Goal: Information Seeking & Learning: Learn about a topic

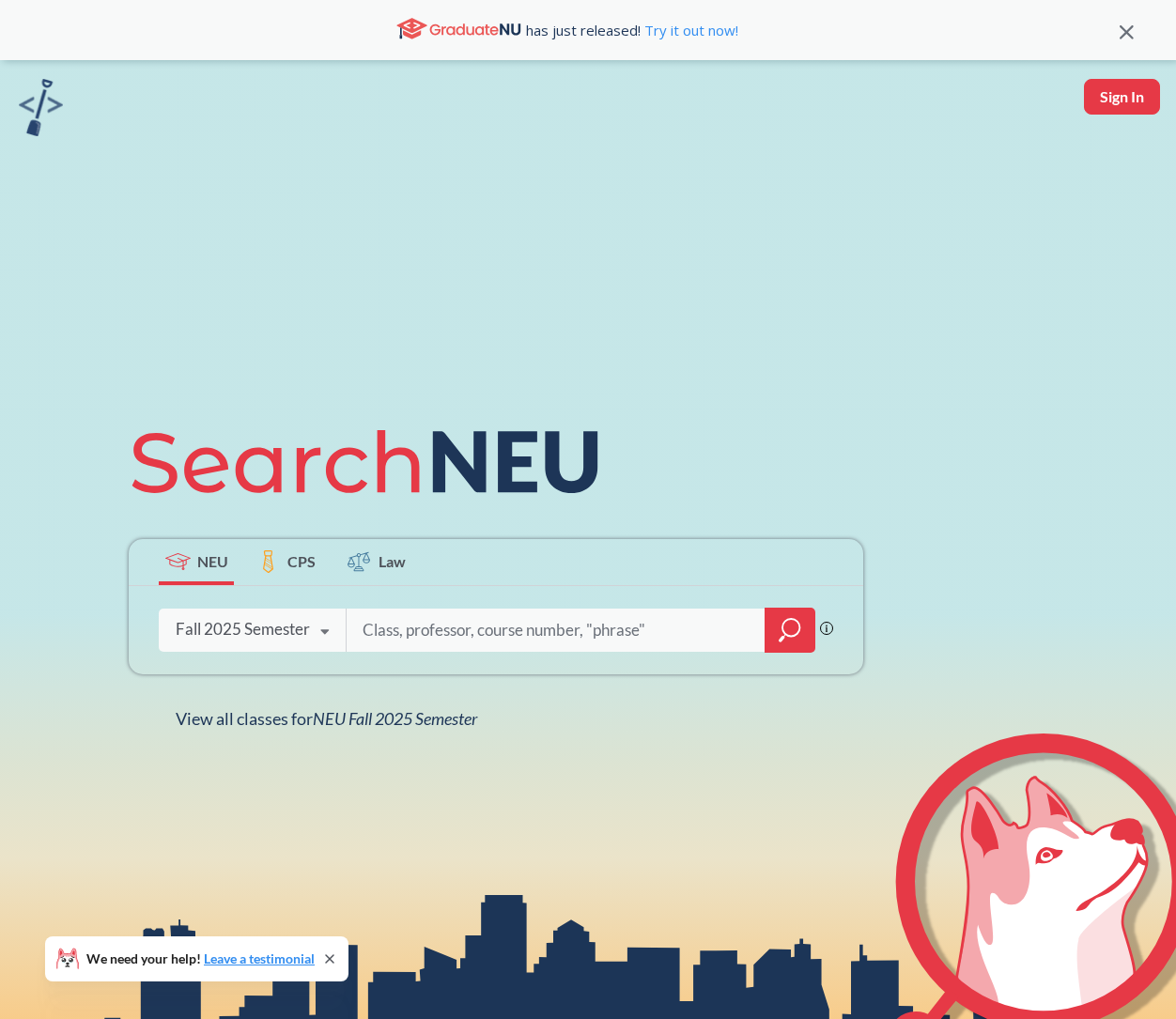
click at [494, 625] on input "search" at bounding box center [556, 630] width 391 height 40
type input "SOCL1000"
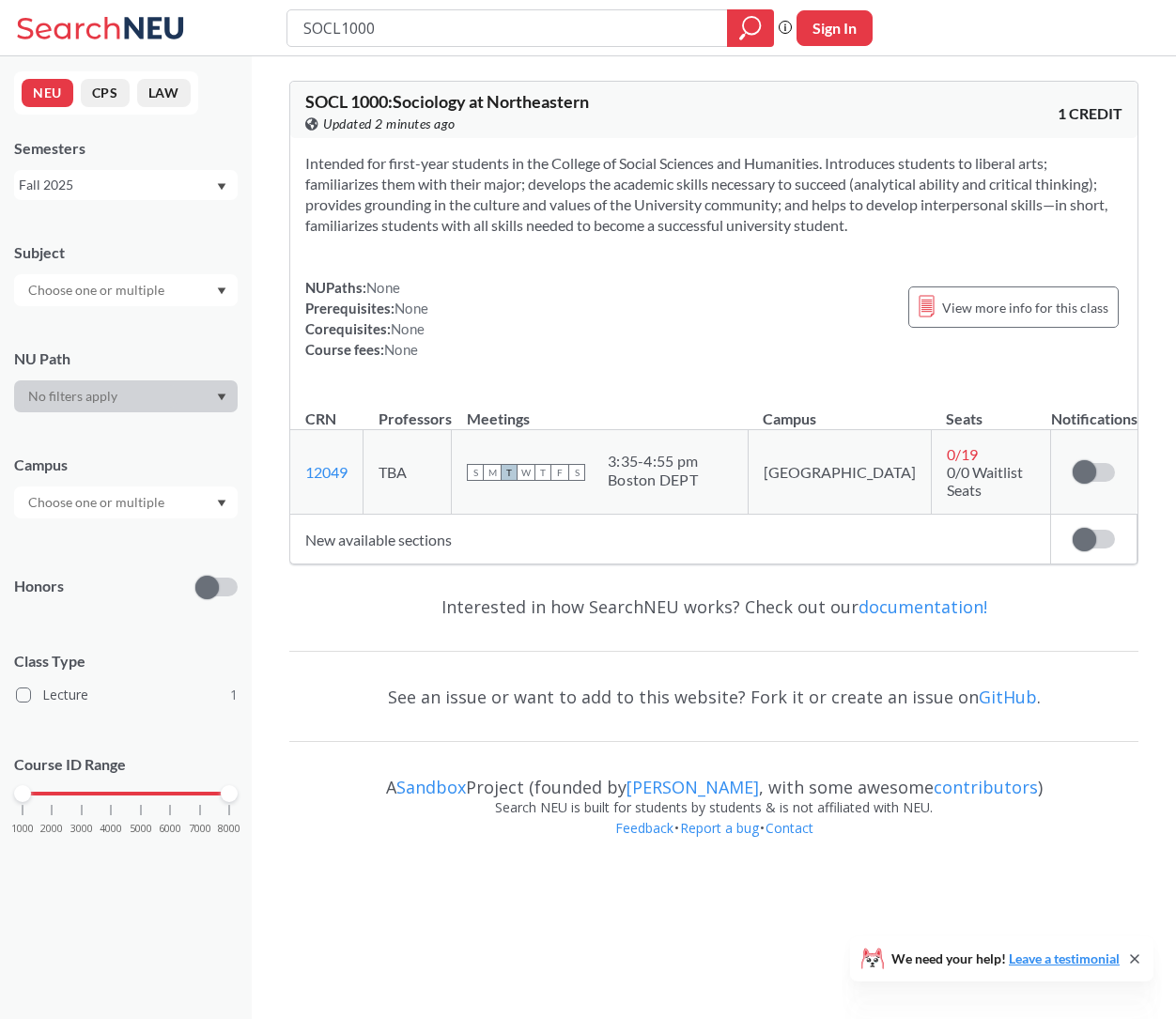
click at [947, 453] on span "0 / 19" at bounding box center [962, 453] width 31 height 18
click at [595, 30] on input "SOCL1000" at bounding box center [508, 29] width 413 height 32
paste input "MUSC 1001"
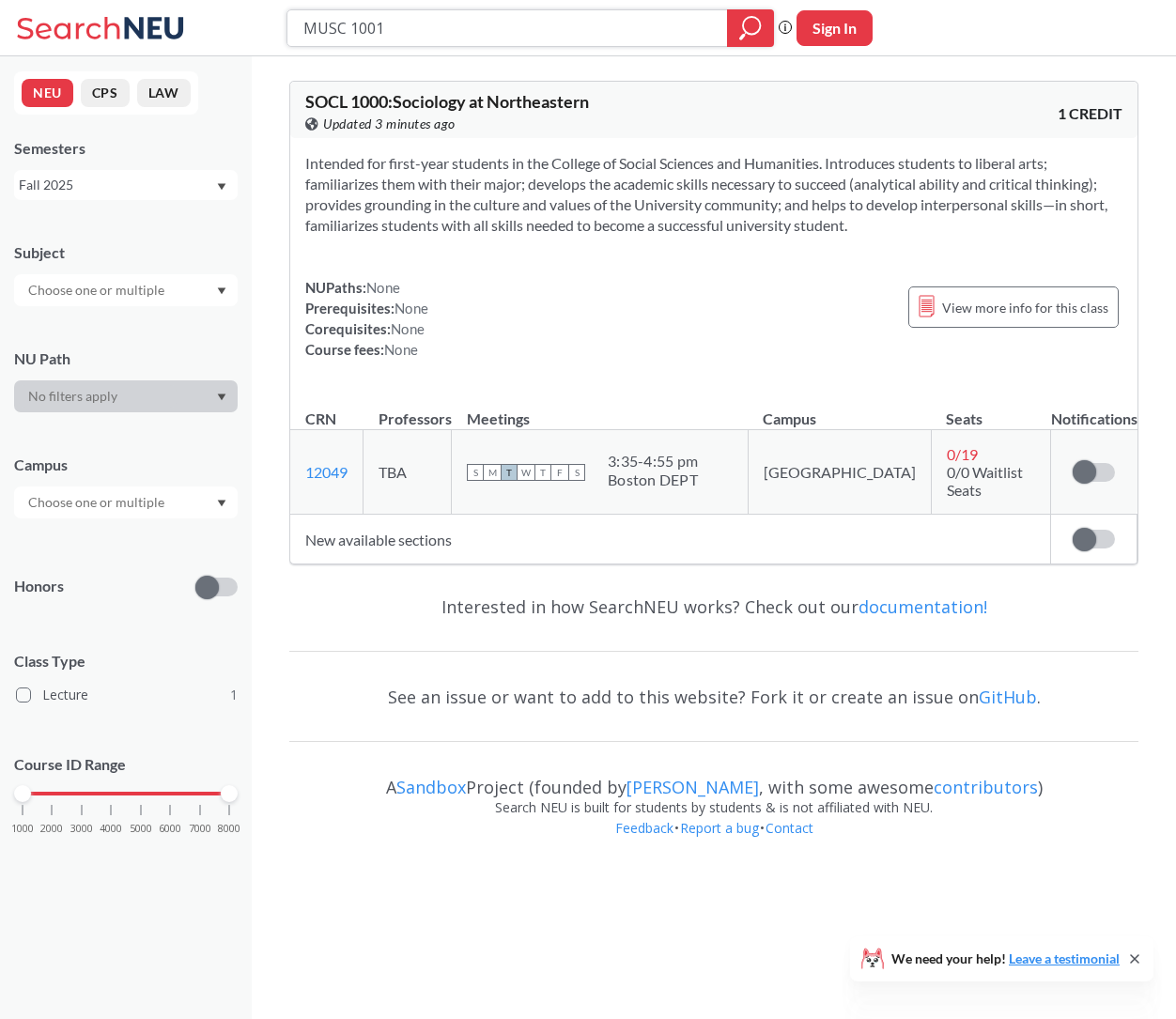
type input "MUSC 1001"
click at [745, 35] on icon "magnifying glass" at bounding box center [751, 29] width 23 height 27
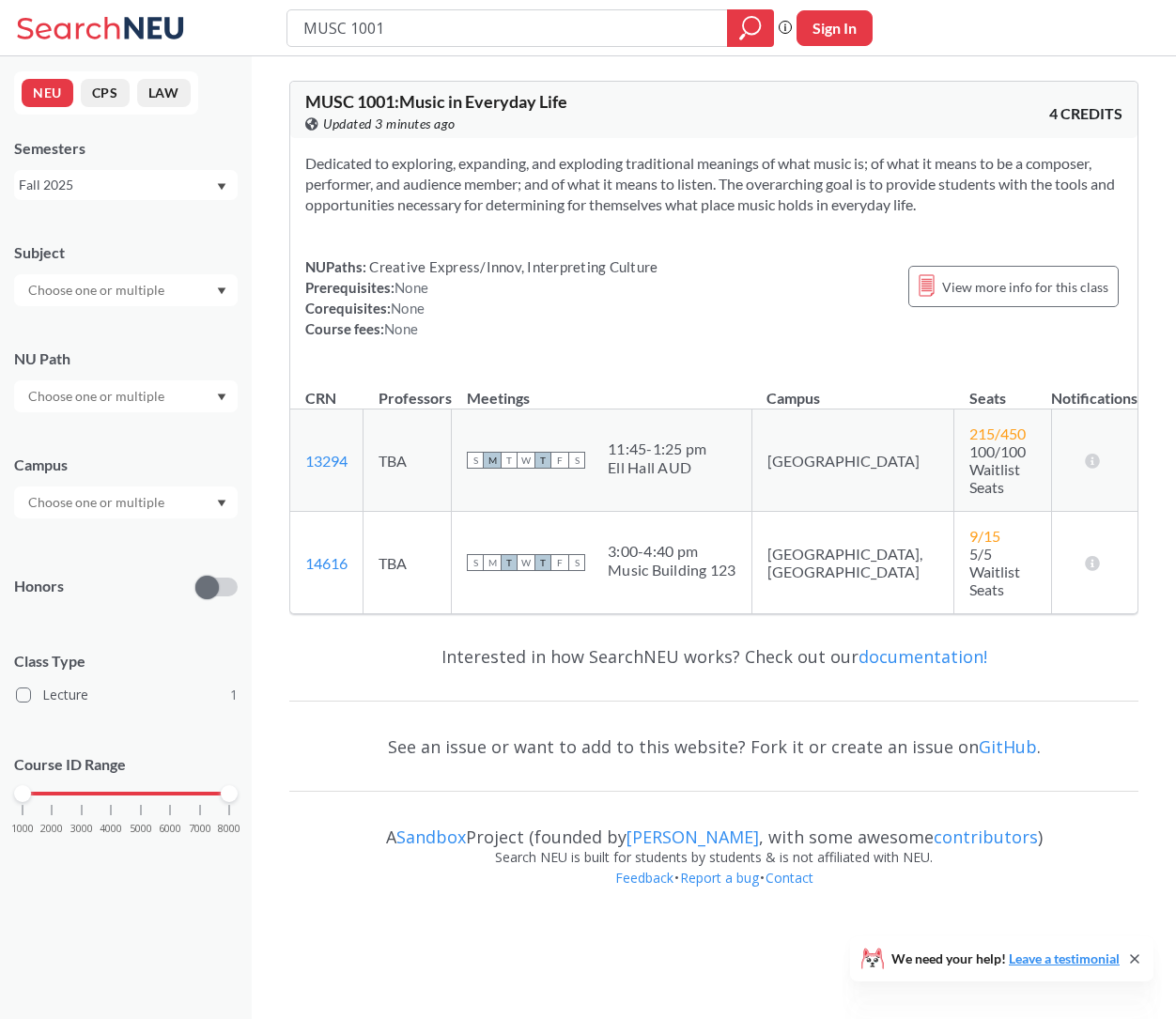
click at [970, 527] on span "9 / 15" at bounding box center [985, 535] width 31 height 18
drag, startPoint x: 891, startPoint y: 433, endPoint x: 942, endPoint y: 435, distance: 51.0
click at [954, 435] on td "215 / 450 100/100 Waitlist Seats" at bounding box center [1003, 461] width 97 height 103
drag, startPoint x: 882, startPoint y: 437, endPoint x: 950, endPoint y: 438, distance: 68.0
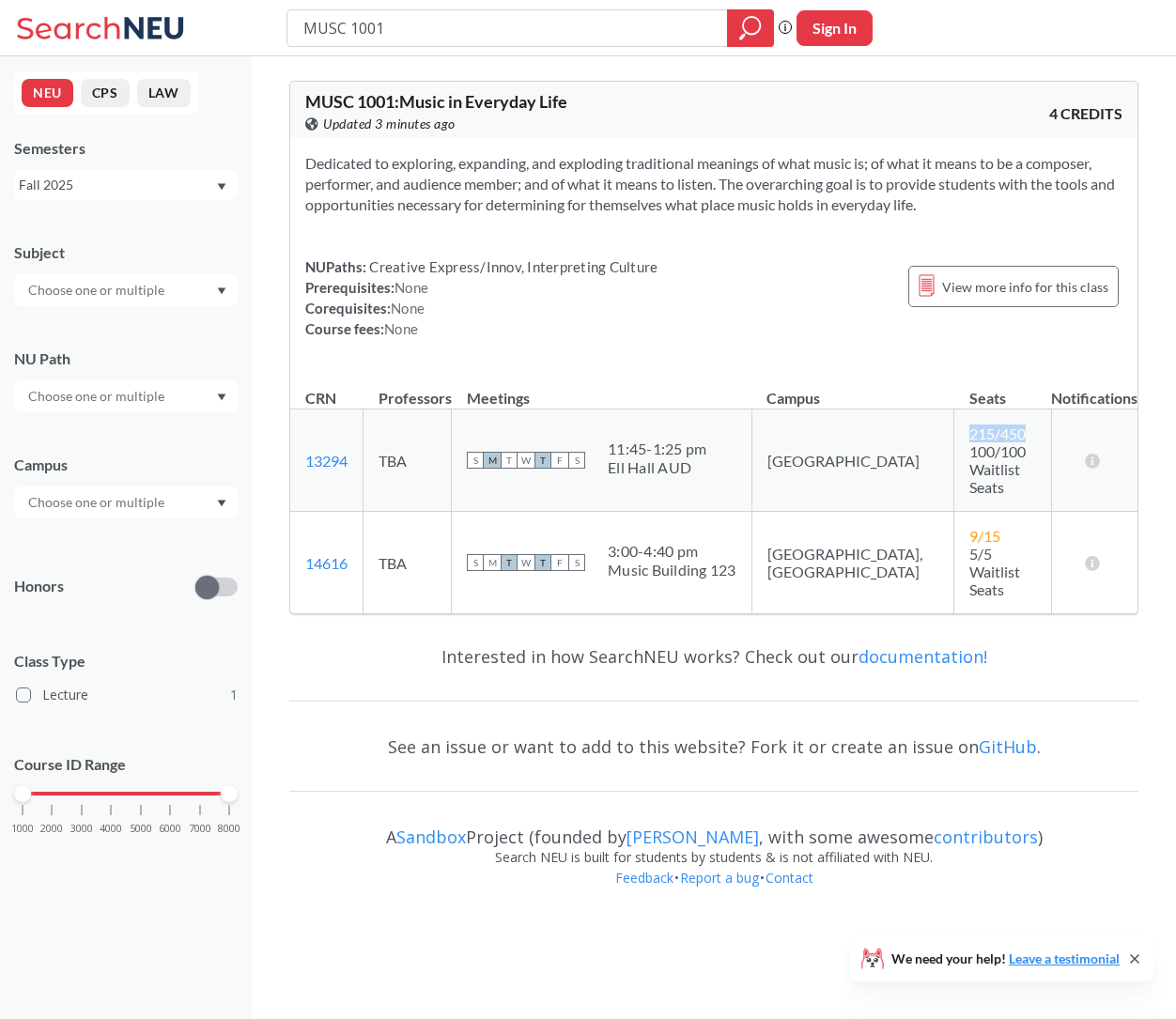
click at [954, 438] on td "215 / 450 100/100 Waitlist Seats" at bounding box center [1003, 461] width 97 height 103
click at [665, 14] on input "MUSC 1001" at bounding box center [508, 29] width 413 height 32
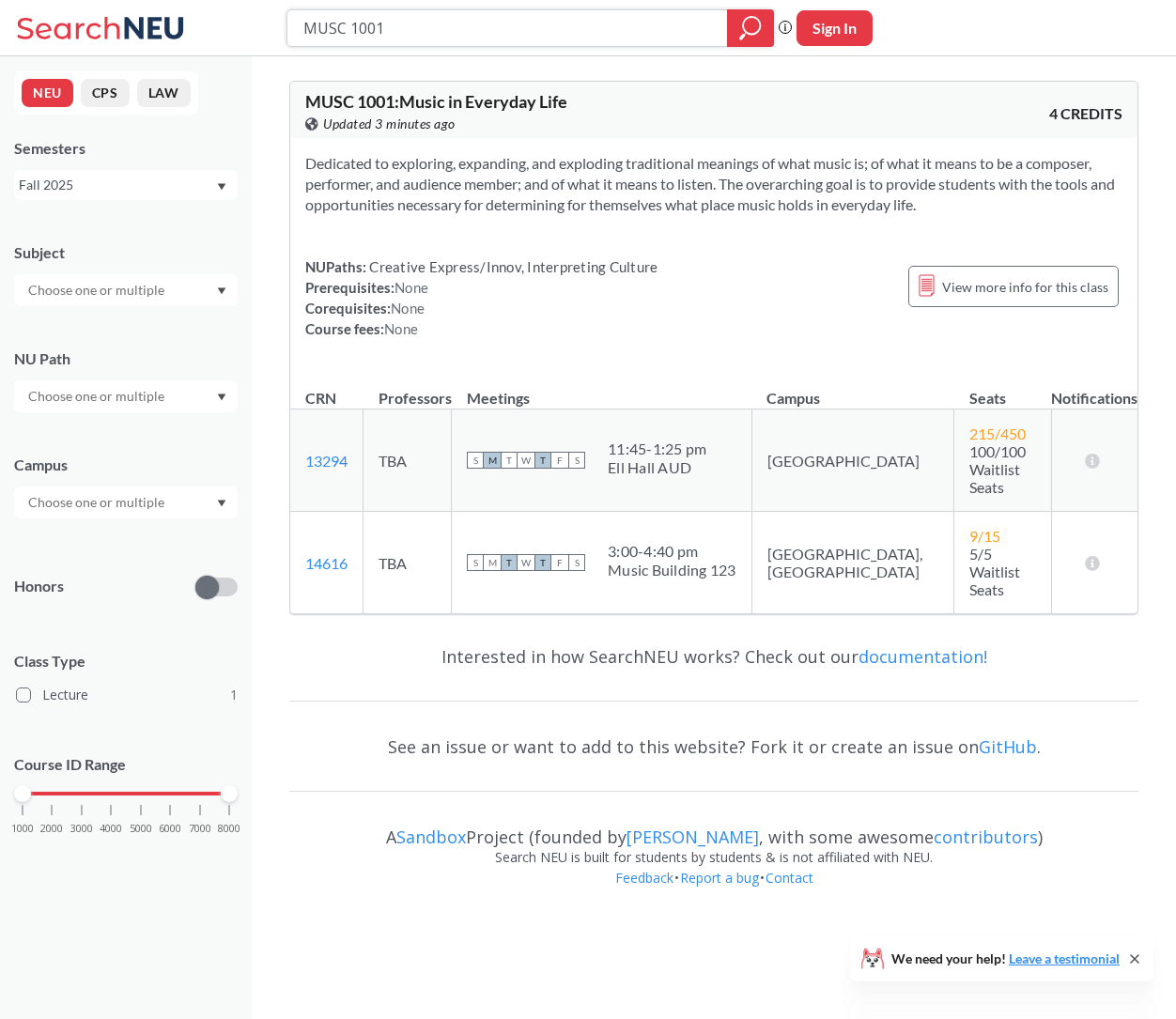
paste input "SCR 1220"
type input "MSCR 1220"
click at [756, 21] on icon "magnifying glass" at bounding box center [751, 29] width 23 height 27
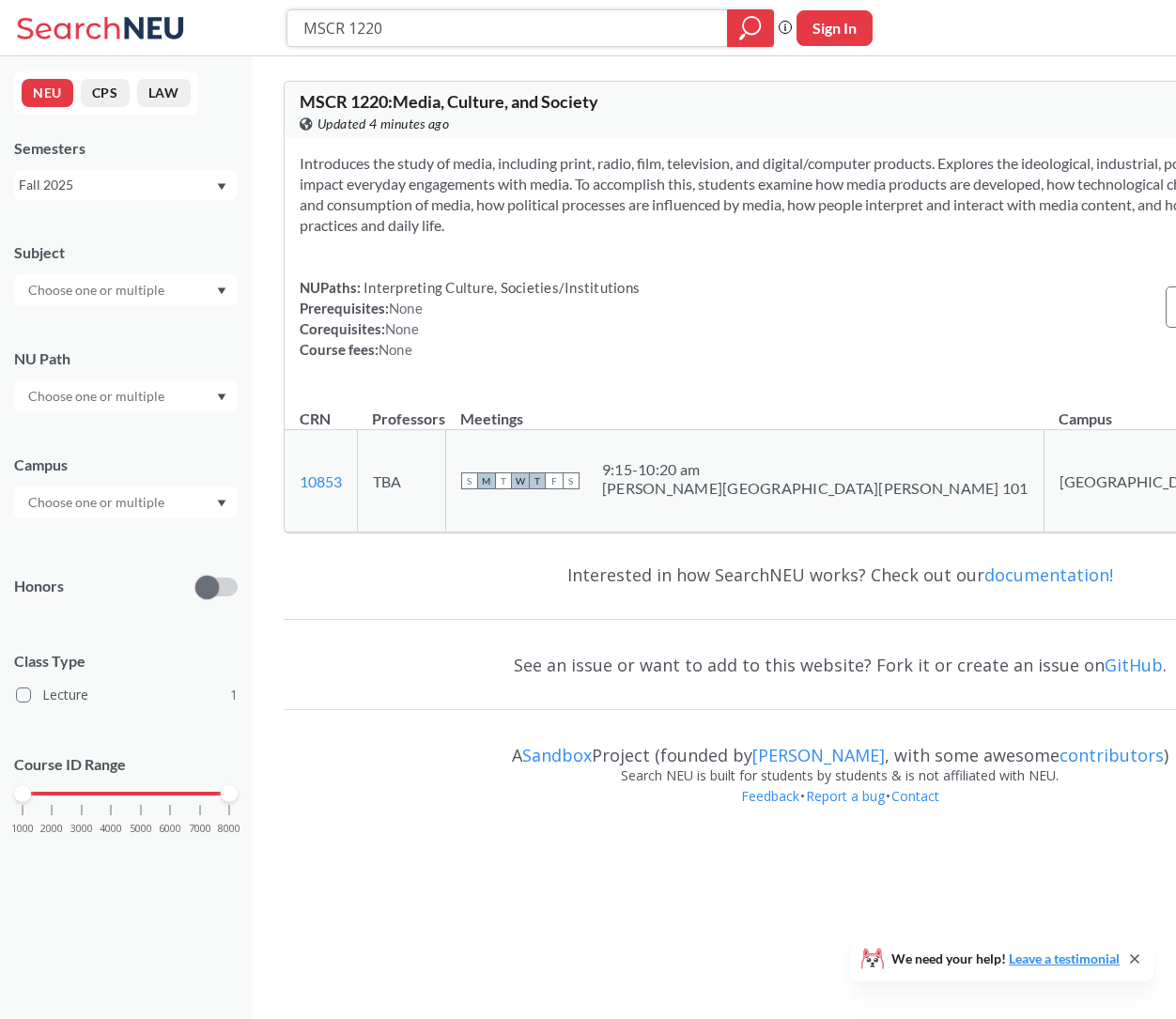
click at [390, 34] on input "MSCR 1220" at bounding box center [508, 29] width 413 height 32
paste input "COMM1101"
type input "COMM1101"
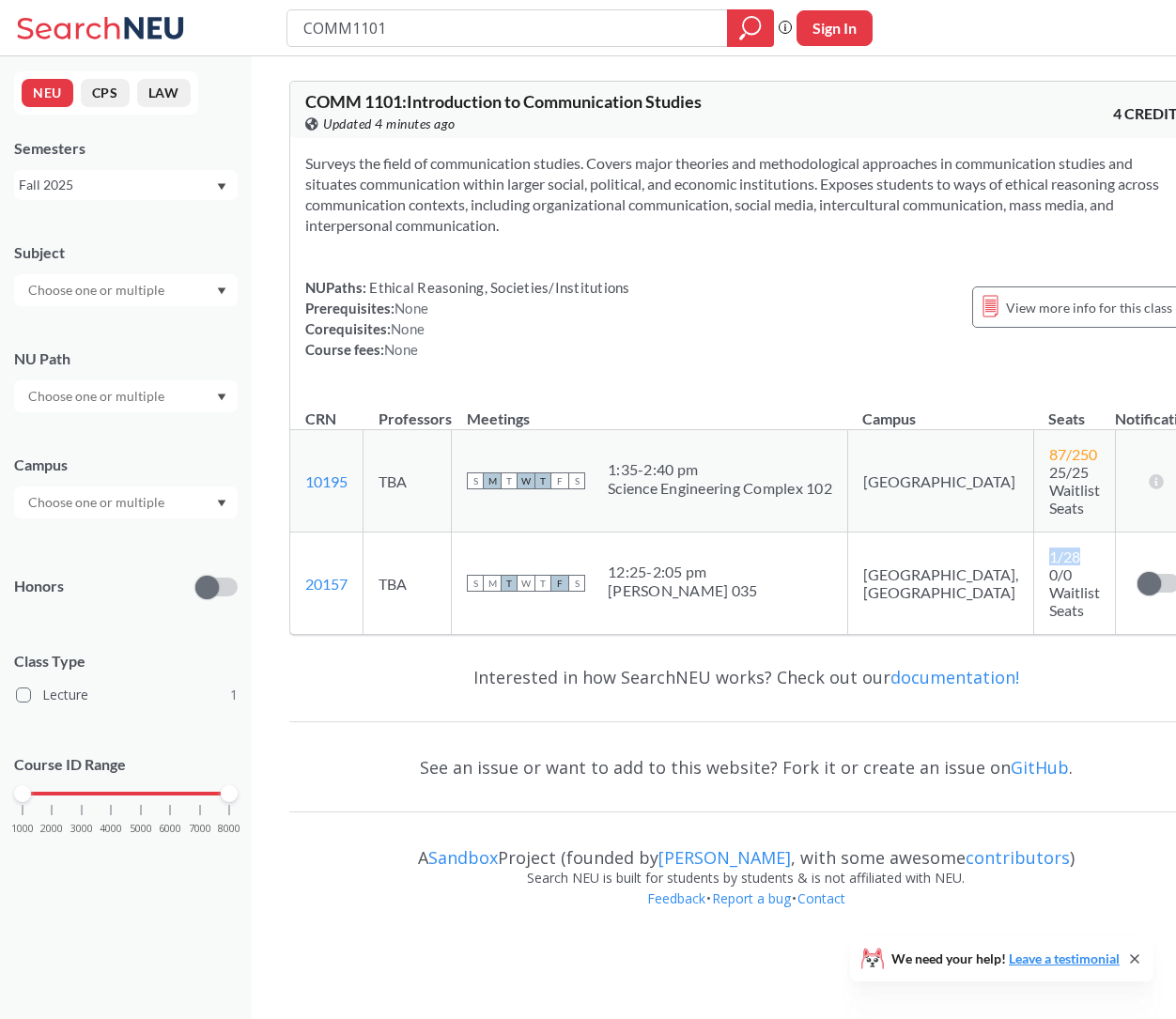
drag, startPoint x: 966, startPoint y: 552, endPoint x: 1019, endPoint y: 552, distance: 53.0
click at [1033, 552] on td "1 / 28 0/0 Waitlist Seats" at bounding box center [1074, 584] width 82 height 103
click at [530, 27] on input "COMM1101" at bounding box center [508, 29] width 413 height 32
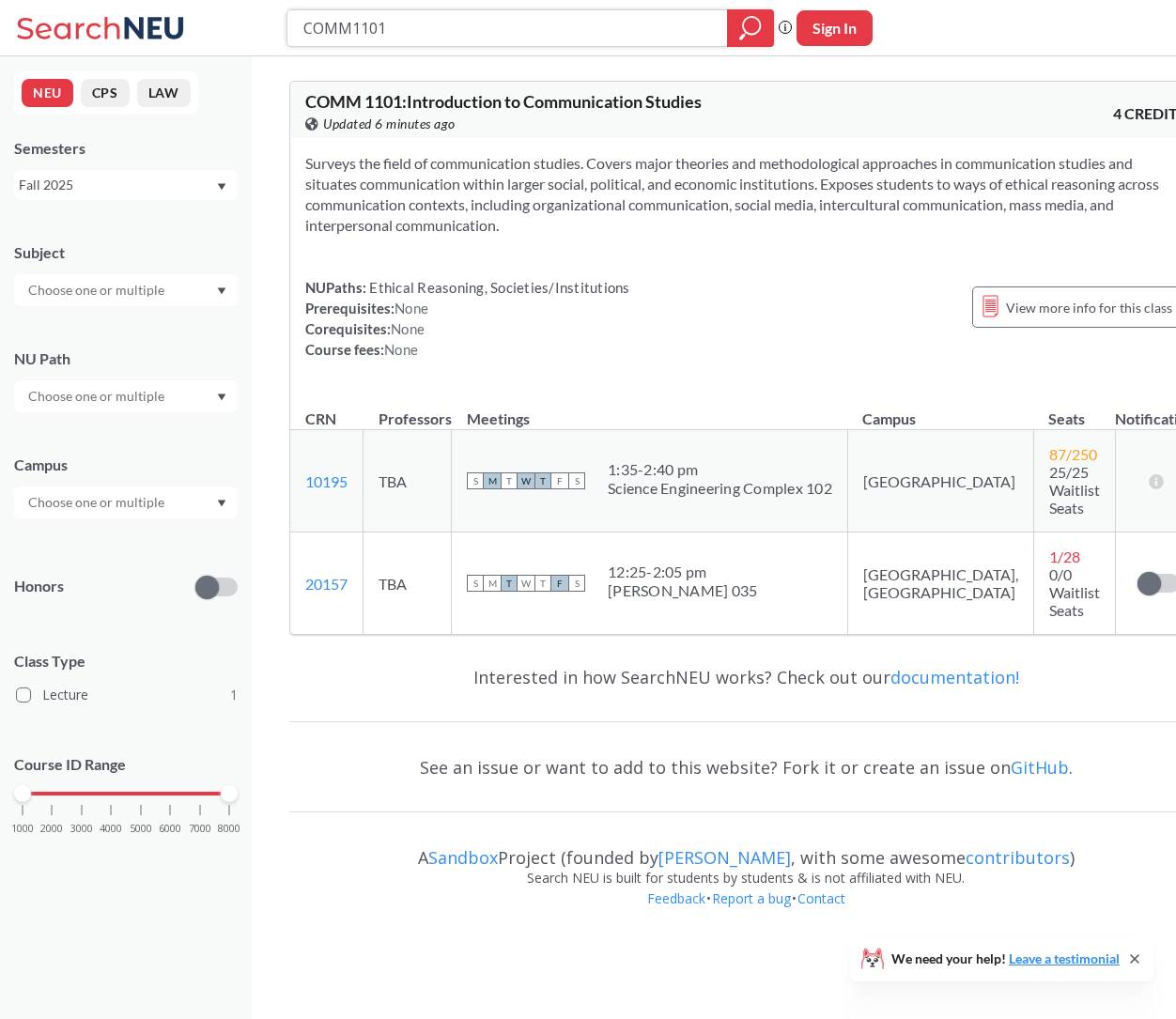
click at [530, 27] on input "COMM1101" at bounding box center [508, 29] width 413 height 32
paste input "History of the American Film Industry"
type input "History of the American Film Industry"
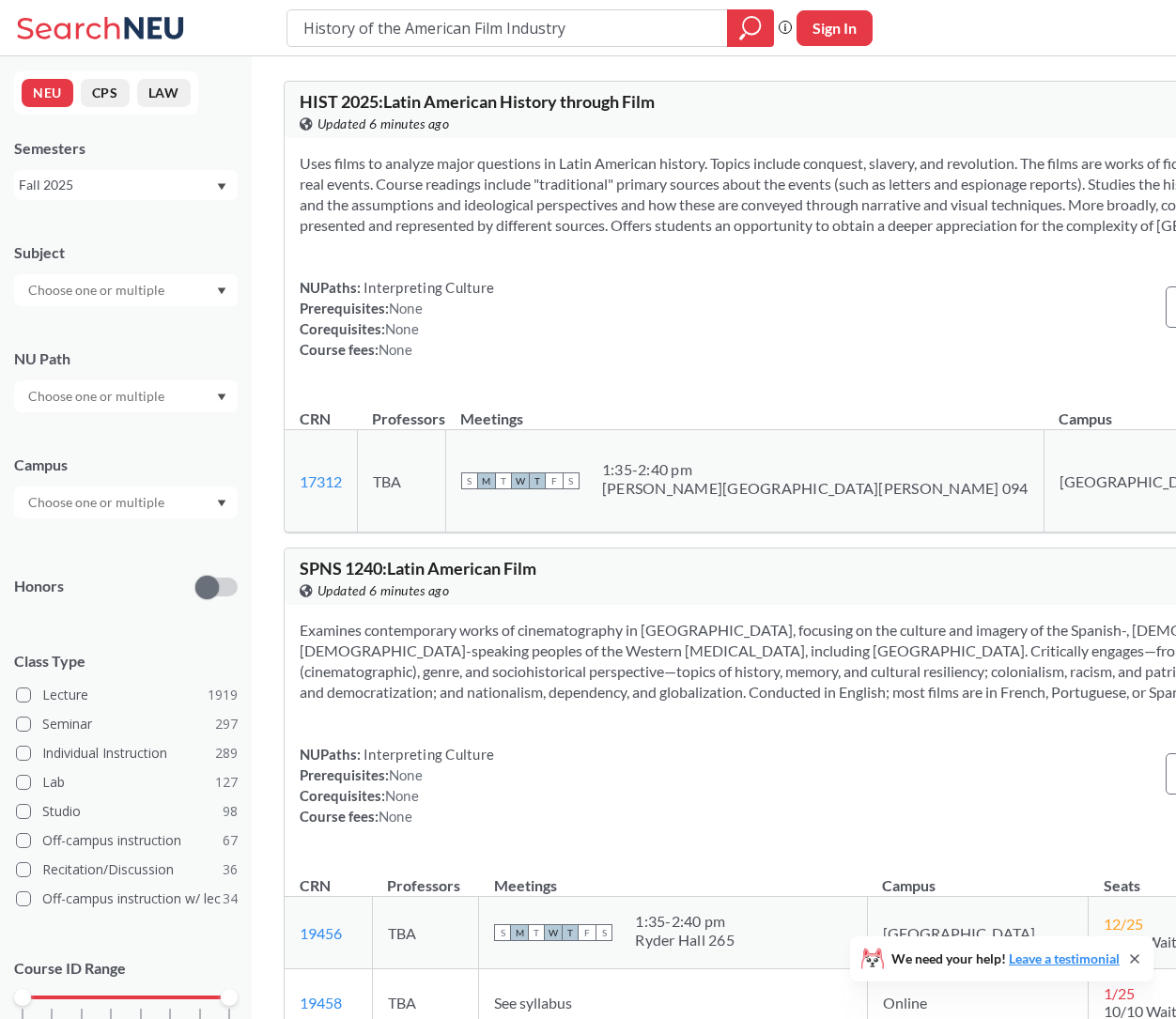
click at [620, 45] on div "History of the American Film Industry" at bounding box center [530, 29] width 488 height 38
click at [620, 42] on input "History of the American Film Industry" at bounding box center [508, 29] width 413 height 32
paste input "Rock and Roll"
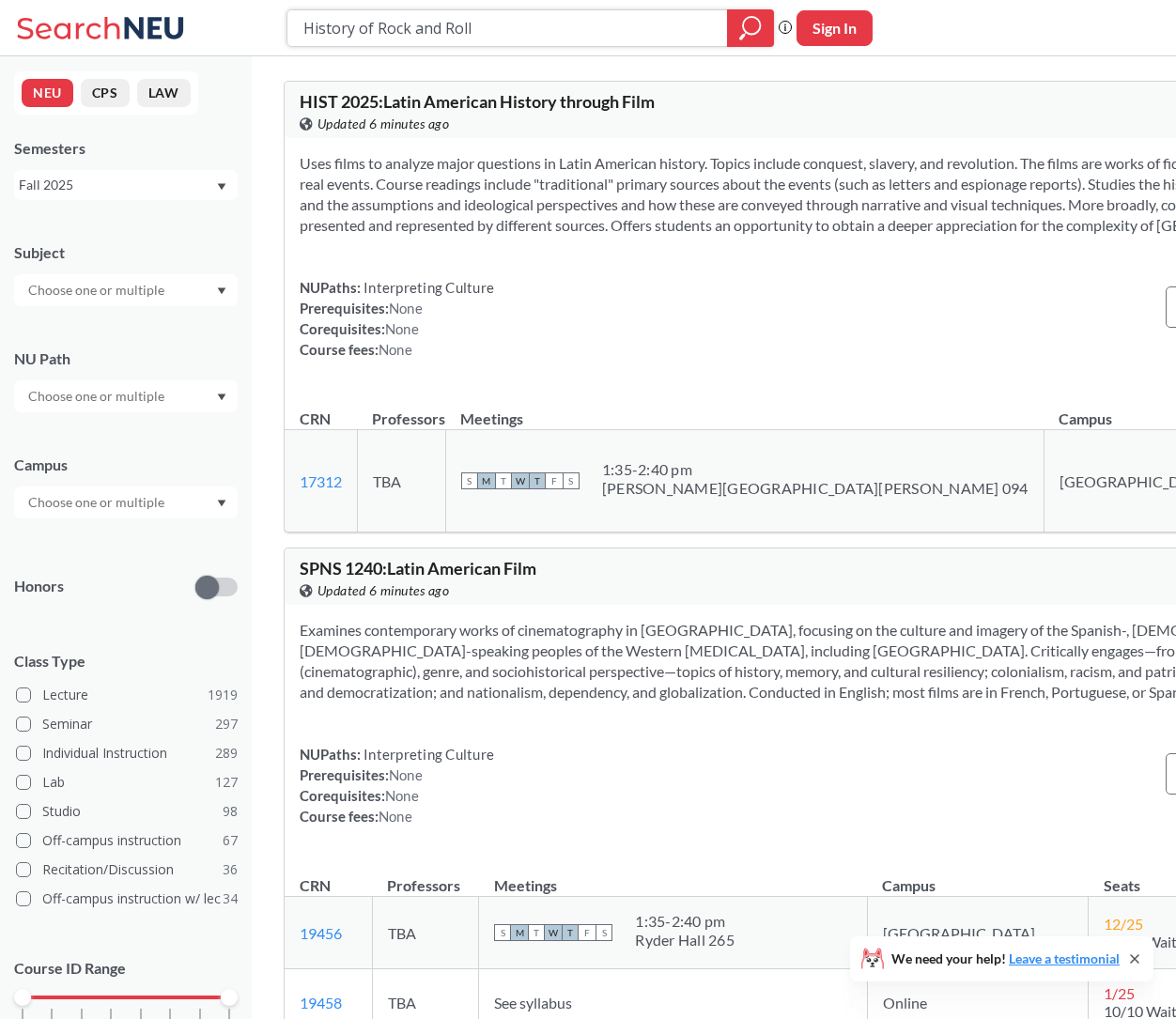
type input "History of Rock and Roll"
click at [725, 34] on div "History of Rock and Roll" at bounding box center [530, 29] width 488 height 38
click at [738, 34] on div at bounding box center [750, 29] width 47 height 38
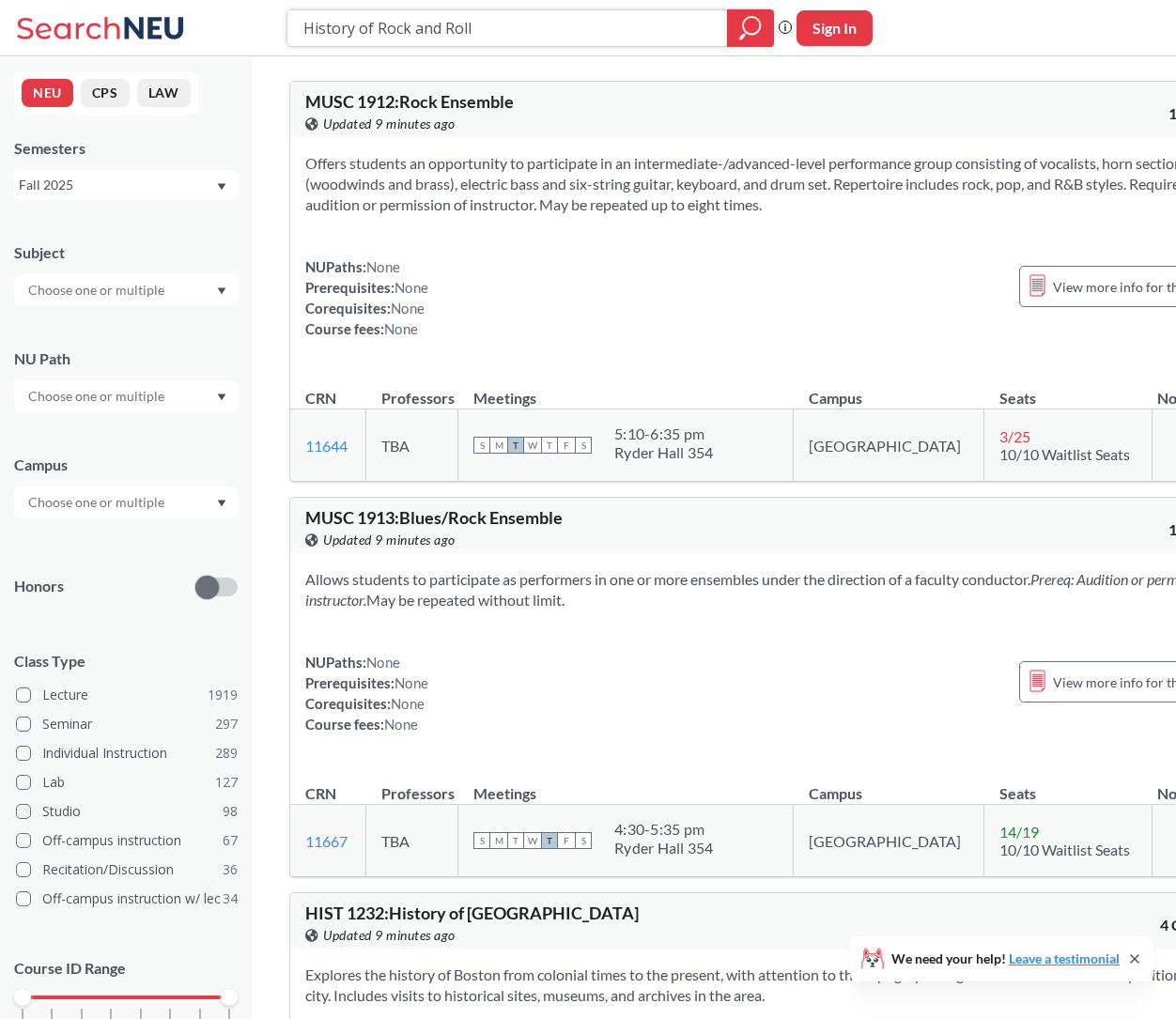
click at [523, 31] on input "History of Rock and Roll" at bounding box center [508, 29] width 413 height 32
paste input "Science and Psuedoscience"
type input "Science and Psuedoscience"
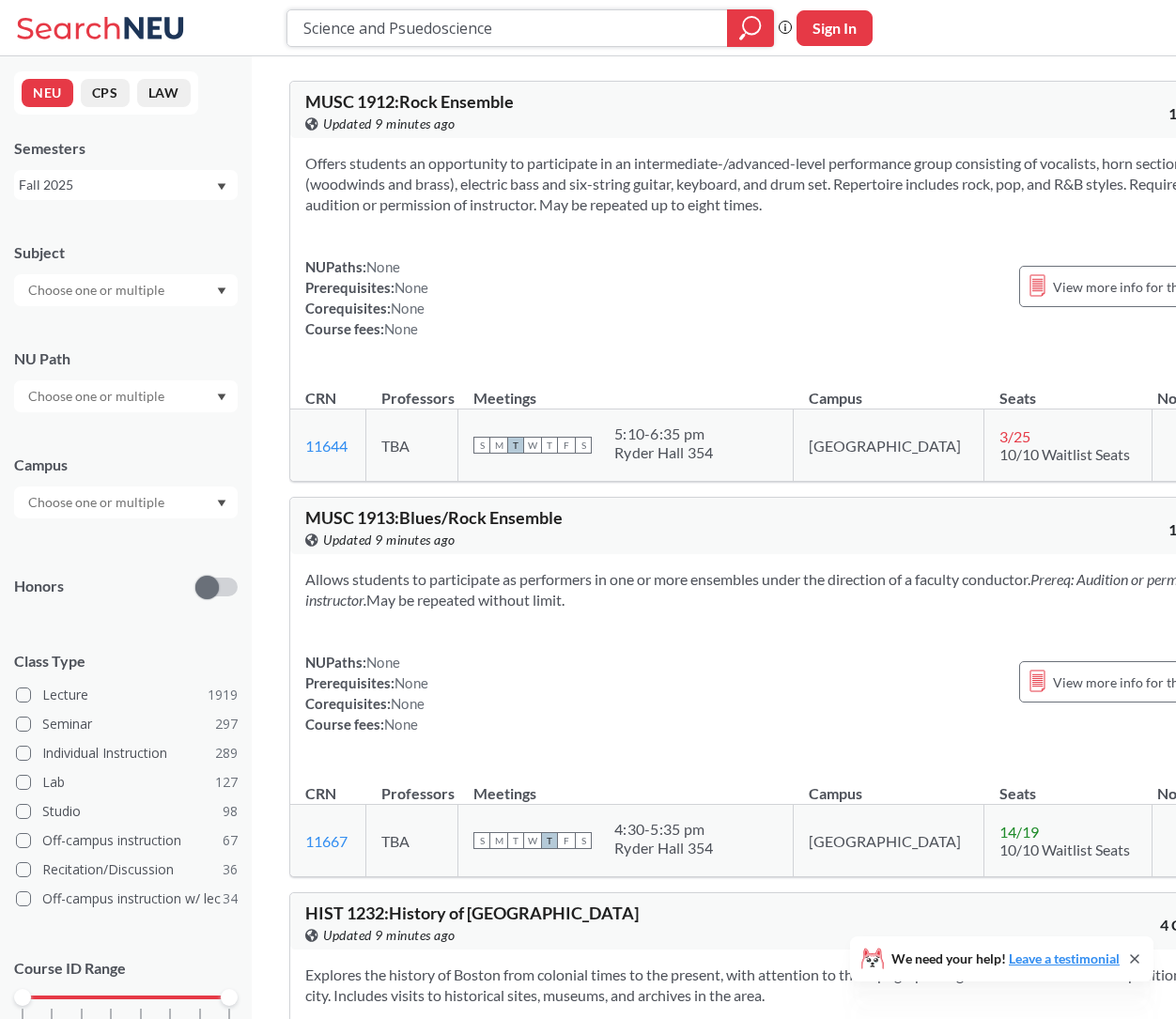
click at [738, 36] on div at bounding box center [750, 29] width 47 height 38
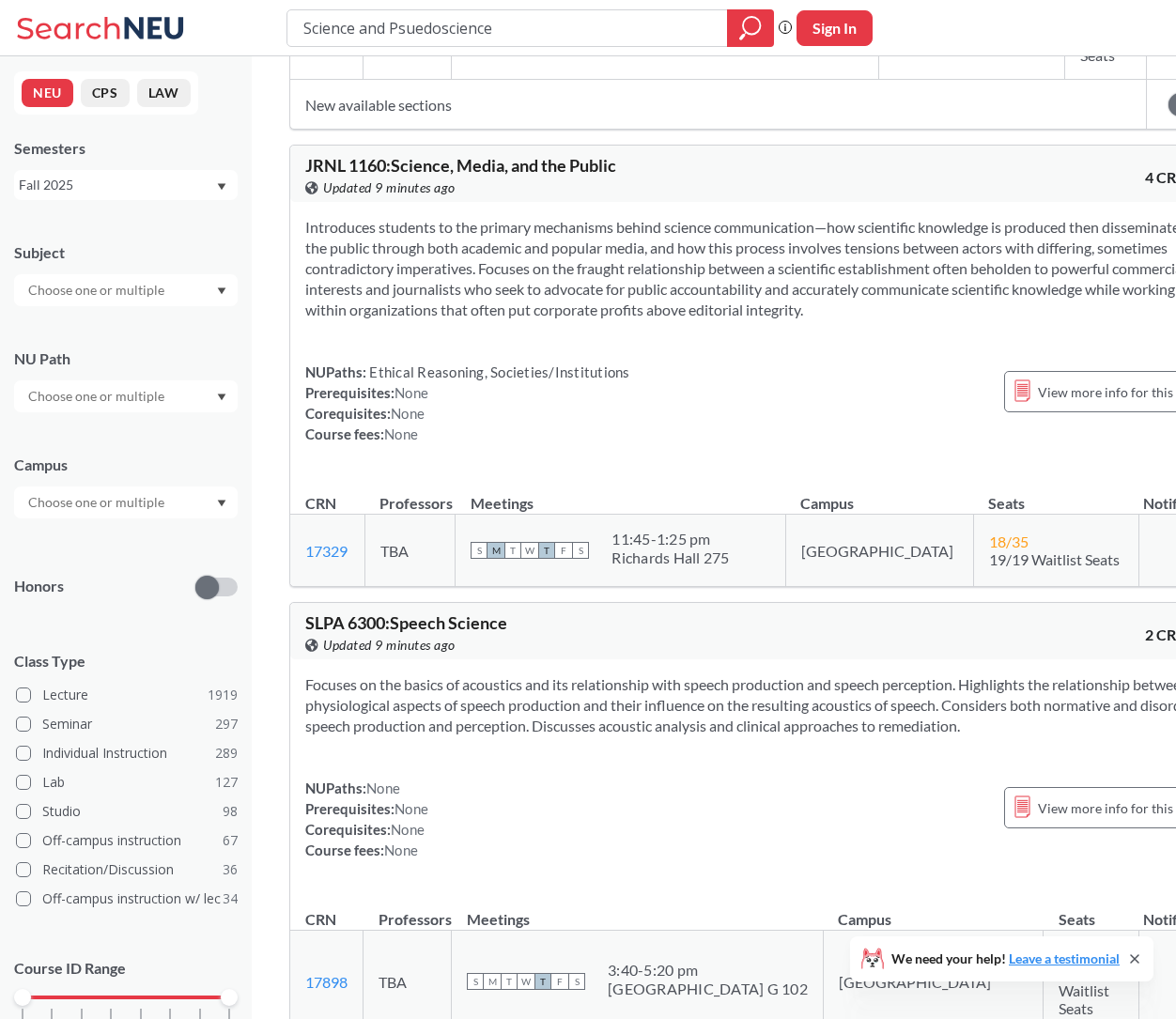
scroll to position [1029, 0]
click at [590, 12] on input "Science and Psuedoscience" at bounding box center [508, 29] width 413 height 32
click at [589, 20] on input "Science and Psuedoscience" at bounding box center [508, 29] width 413 height 32
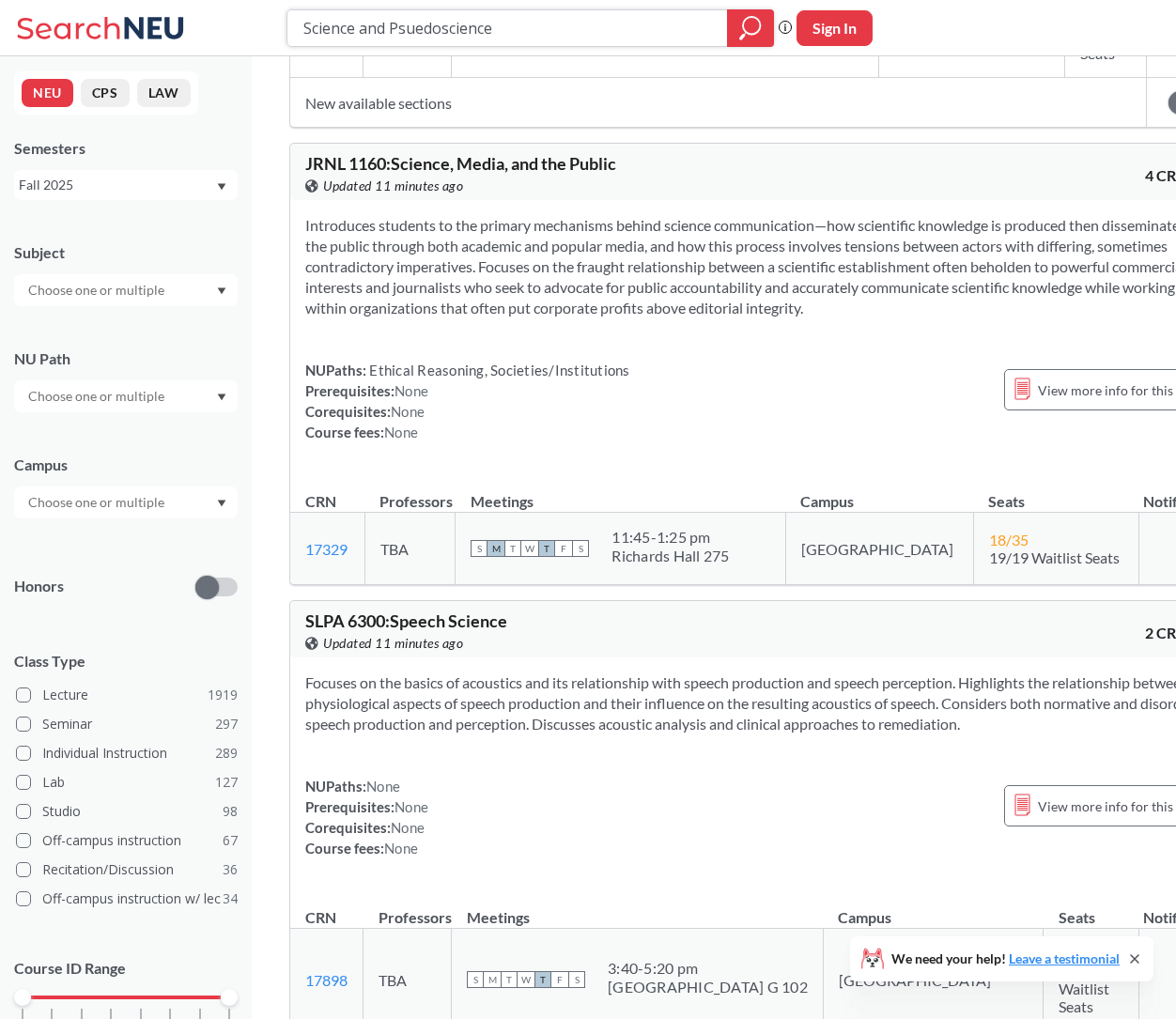
click at [589, 20] on input "Science and Psuedoscience" at bounding box center [508, 29] width 413 height 32
paste input "MUSC1112"
type input "MUSC1112"
click at [759, 38] on icon "magnifying glass" at bounding box center [751, 29] width 23 height 27
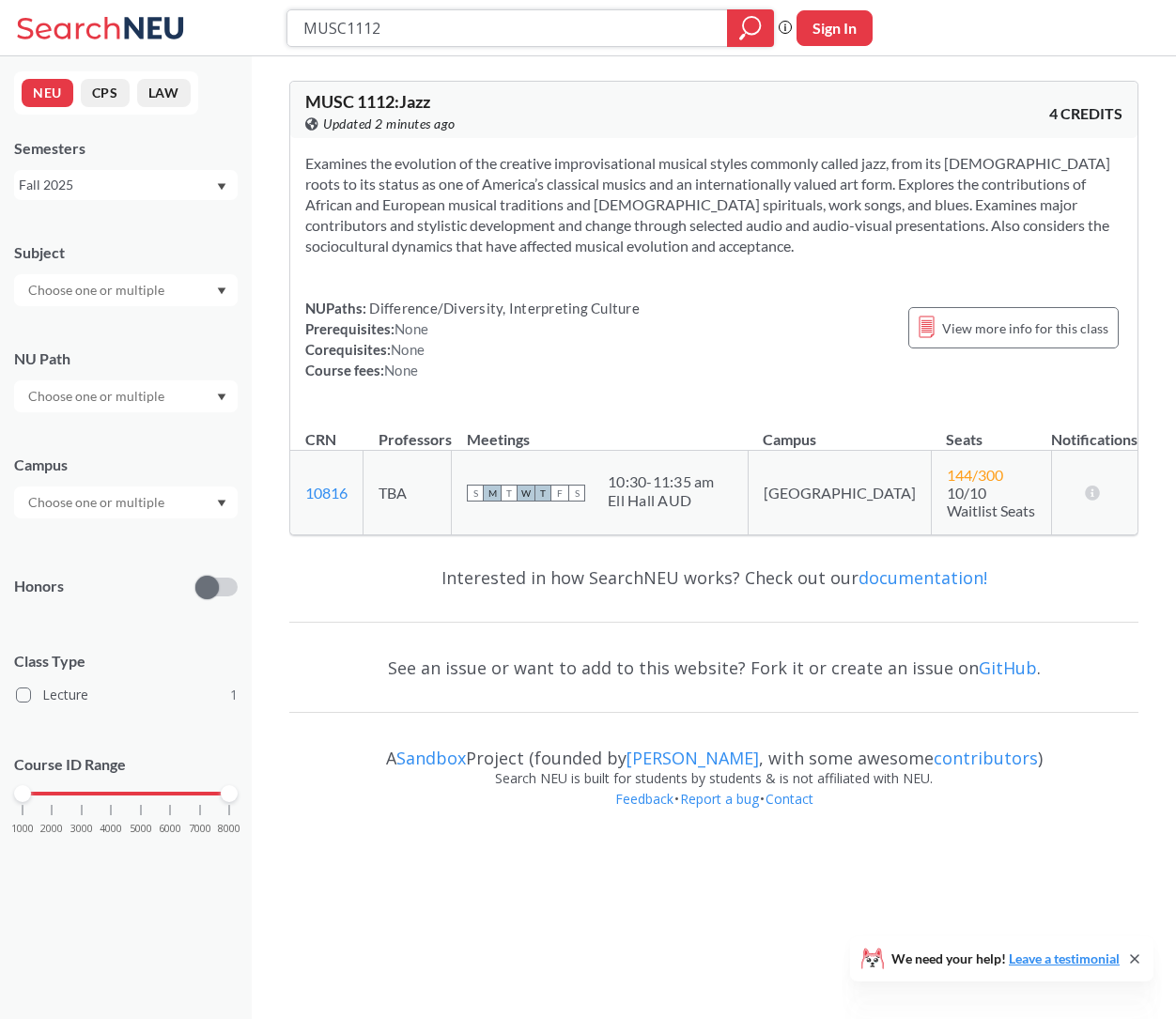
click at [578, 25] on input "MUSC1112" at bounding box center [508, 29] width 413 height 32
type input "sports psych"
